Goal: Task Accomplishment & Management: Manage account settings

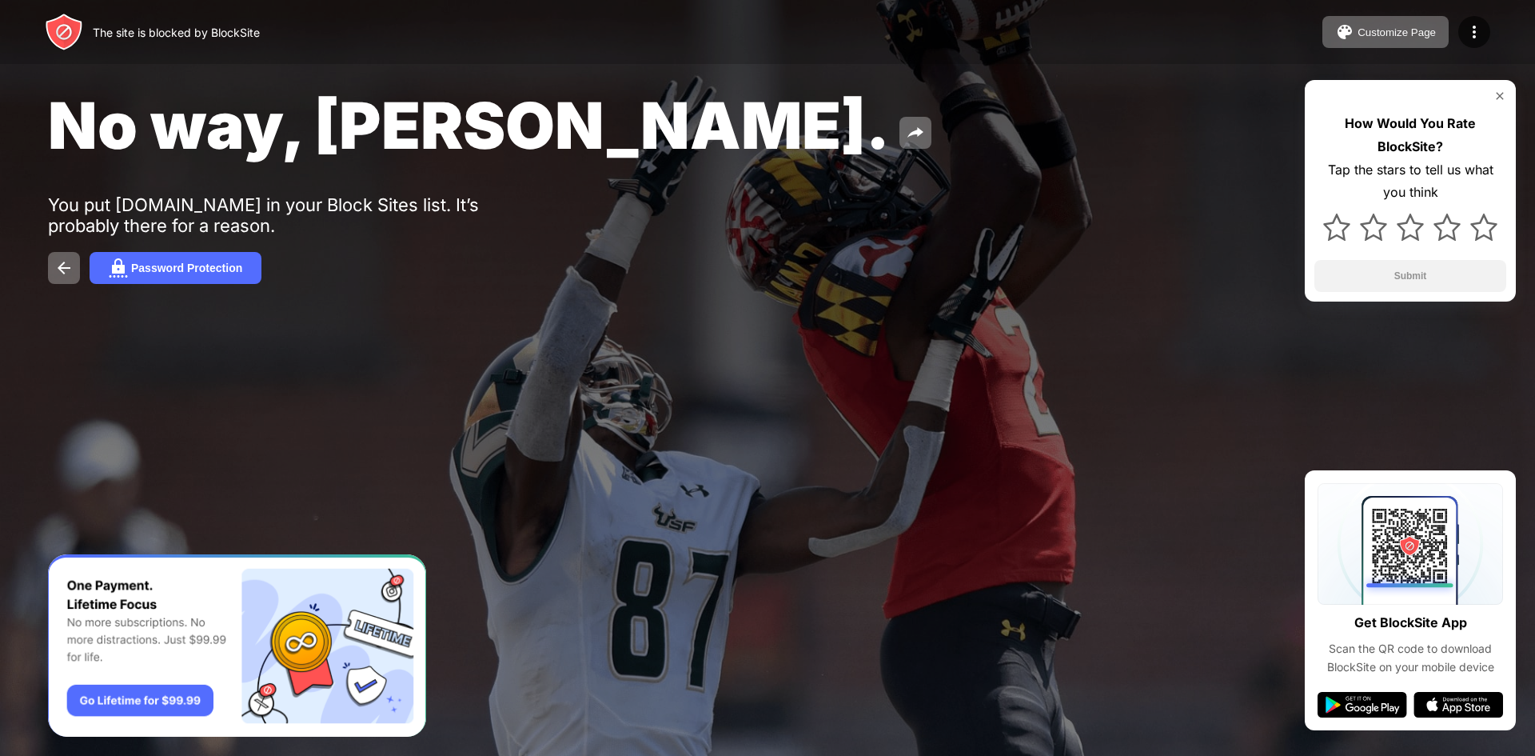
click at [1504, 96] on img at bounding box center [1500, 96] width 13 height 13
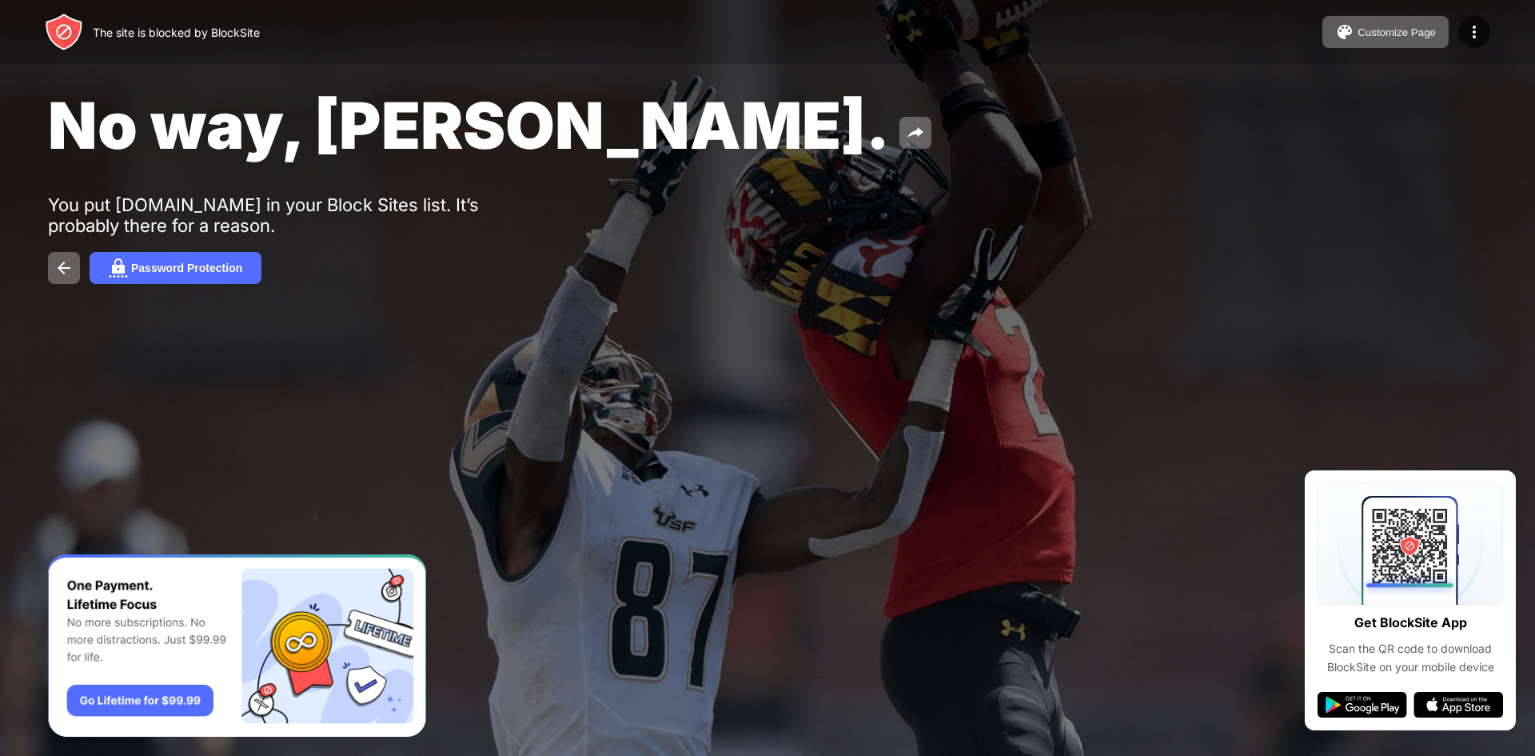
click at [1450, 114] on div "No way, Jose. You put thesun.ie in your Block Sites list. It’s probably there f…" at bounding box center [767, 185] width 1535 height 370
